Goal: Transaction & Acquisition: Purchase product/service

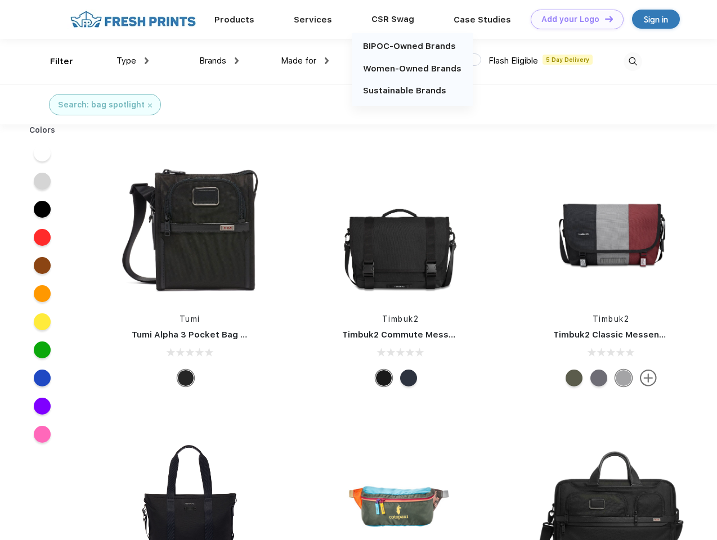
scroll to position [1, 0]
click at [573, 19] on link "Add your Logo Design Tool" at bounding box center [577, 20] width 93 height 20
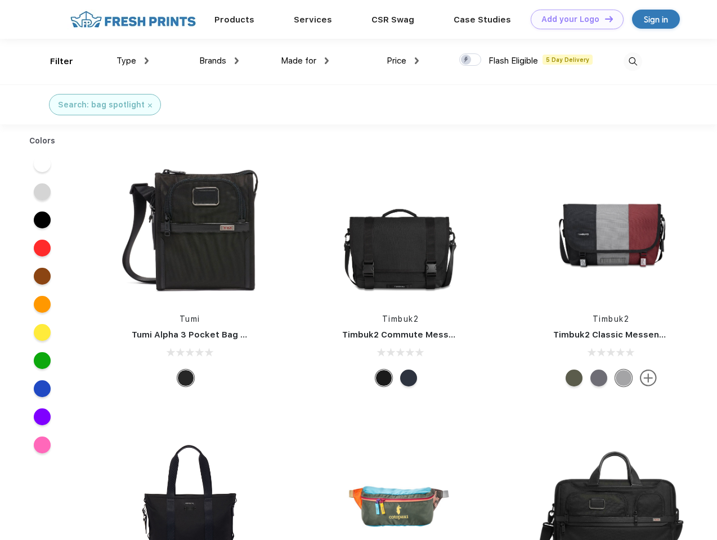
click at [0, 0] on div "Design Tool" at bounding box center [0, 0] width 0 height 0
click at [604, 19] on link "Add your Logo Design Tool" at bounding box center [577, 20] width 93 height 20
click at [54, 61] on div "Filter" at bounding box center [61, 61] width 23 height 13
click at [133, 61] on span "Type" at bounding box center [126, 61] width 20 height 10
click at [219, 61] on span "Brands" at bounding box center [212, 61] width 27 height 10
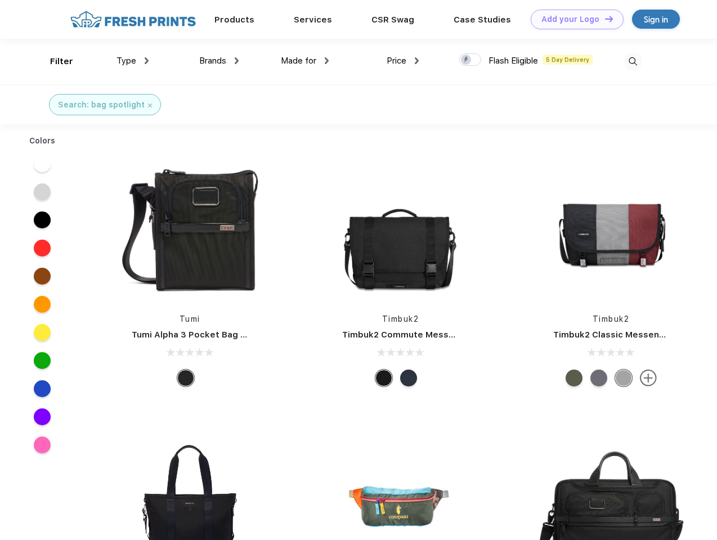
click at [305, 61] on span "Made for" at bounding box center [298, 61] width 35 height 10
click at [403, 61] on span "Price" at bounding box center [397, 61] width 20 height 10
click at [470, 60] on div at bounding box center [470, 59] width 22 height 12
click at [466, 60] on input "checkbox" at bounding box center [462, 56] width 7 height 7
click at [632, 61] on img at bounding box center [632, 61] width 19 height 19
